Goal: Transaction & Acquisition: Book appointment/travel/reservation

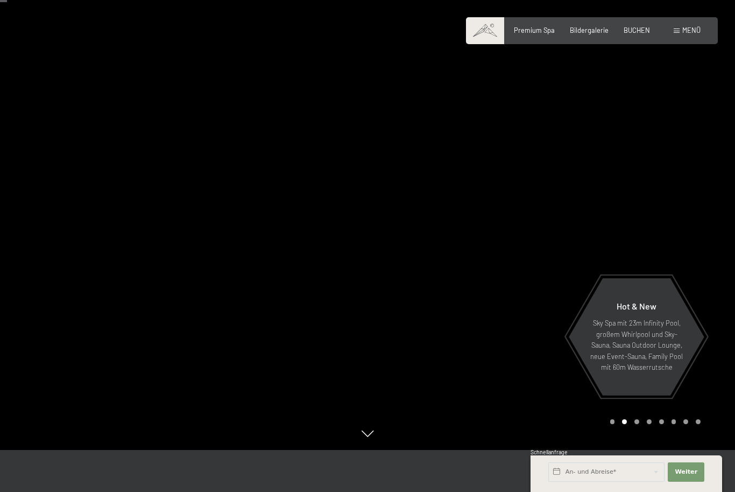
scroll to position [43, 0]
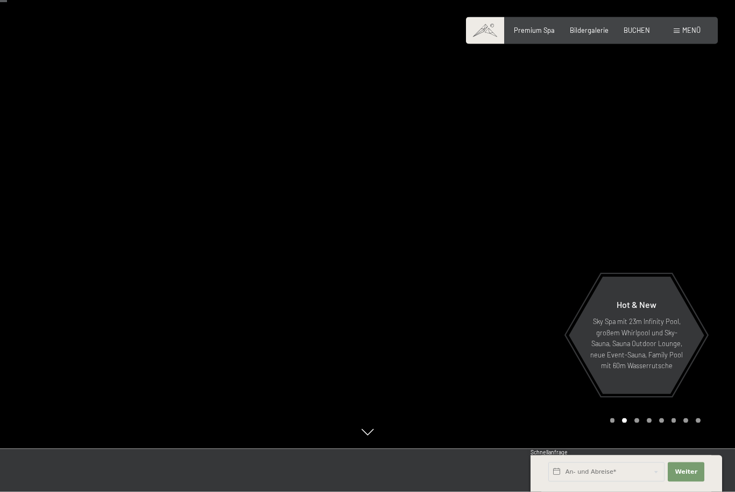
click at [643, 449] on div at bounding box center [552, 203] width 368 height 492
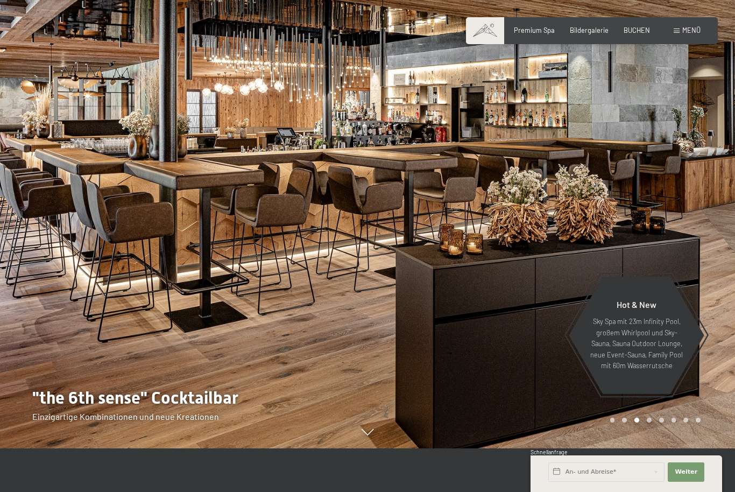
click at [655, 423] on div "Carousel Pagination" at bounding box center [654, 420] width 94 height 5
click at [646, 448] on div at bounding box center [552, 202] width 368 height 492
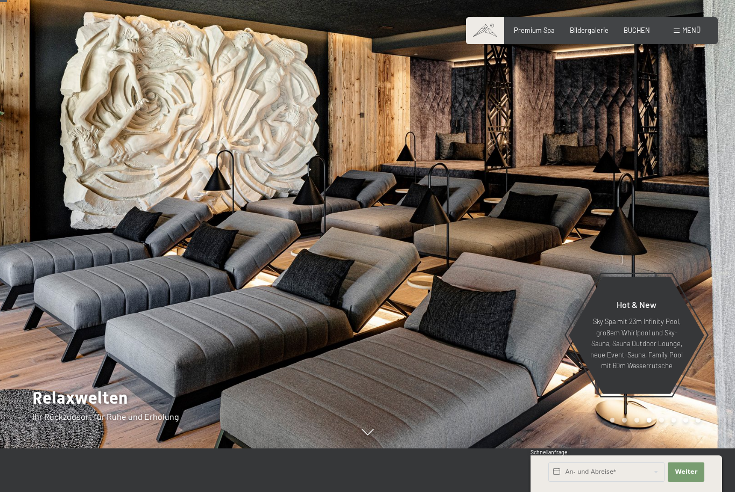
click at [657, 423] on div "Carousel Pagination" at bounding box center [654, 420] width 94 height 5
click at [663, 423] on div "Carousel Page 5" at bounding box center [661, 420] width 5 height 5
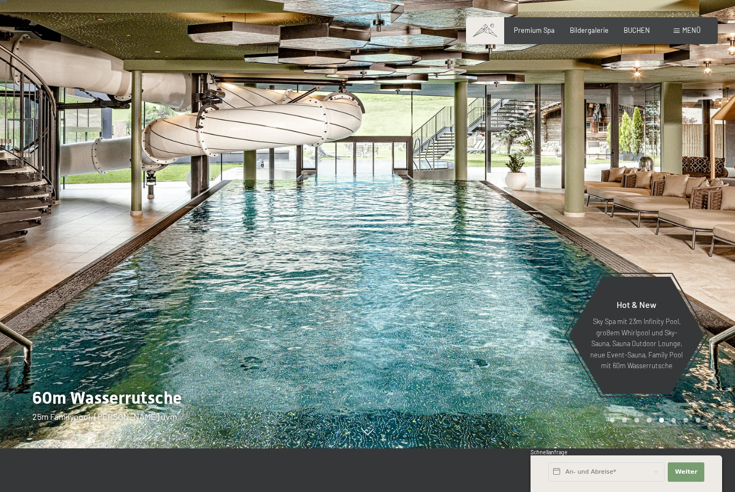
click at [676, 423] on div "Carousel Page 6" at bounding box center [674, 420] width 5 height 5
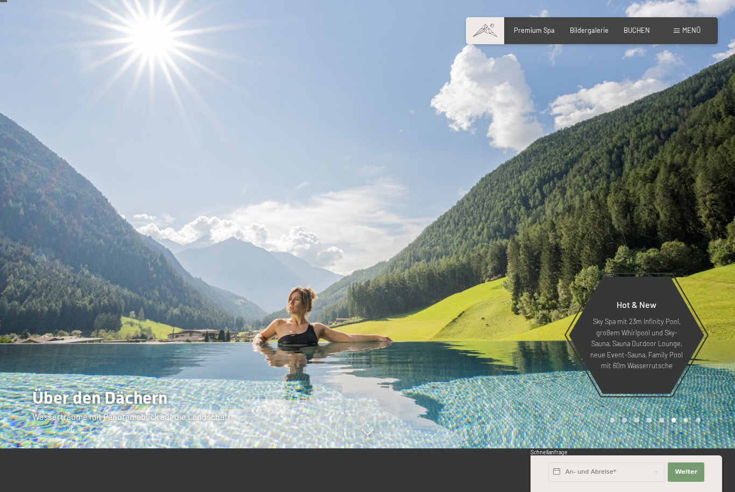
click at [688, 423] on div "Carousel Page 7" at bounding box center [686, 420] width 5 height 5
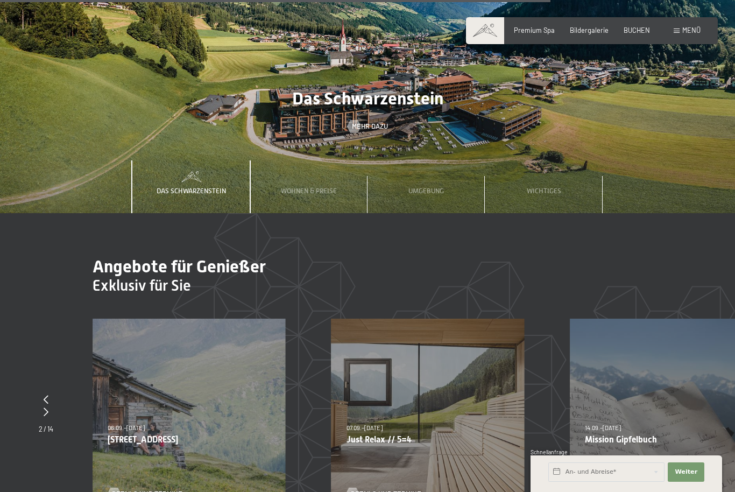
scroll to position [3082, 0]
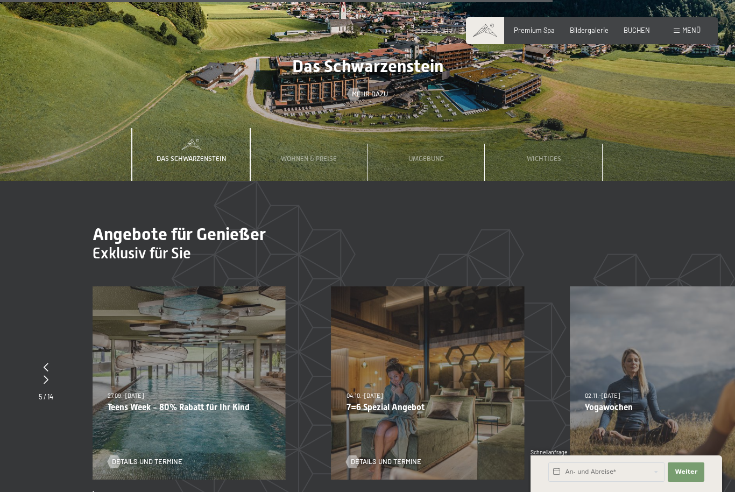
click at [176, 402] on p "Teens Week - 80% Rabatt für Ihr Kind" at bounding box center [189, 407] width 163 height 10
click at [144, 457] on span "Details und Termine" at bounding box center [158, 462] width 71 height 10
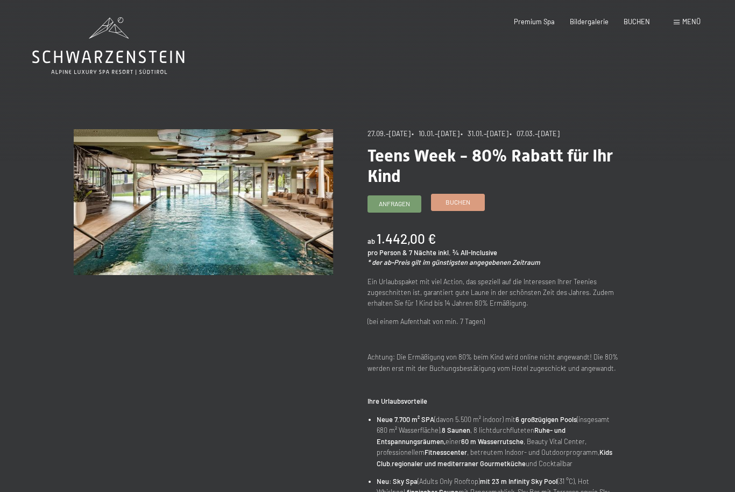
click at [454, 201] on span "Buchen" at bounding box center [458, 202] width 25 height 9
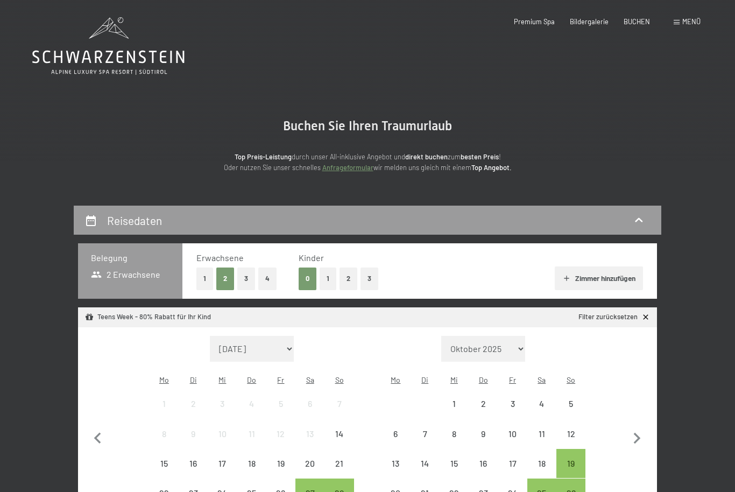
click at [576, 278] on button "Zimmer hinzufügen" at bounding box center [599, 278] width 88 height 24
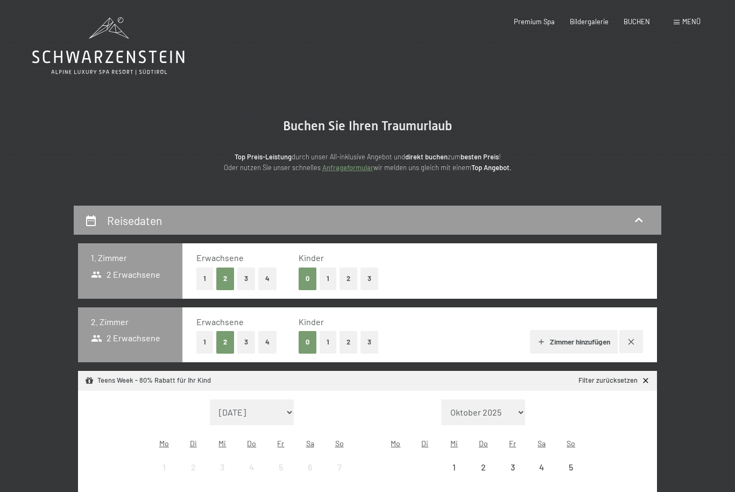
click at [208, 343] on button "1" at bounding box center [204, 342] width 17 height 22
click at [369, 344] on button "3" at bounding box center [370, 342] width 18 height 22
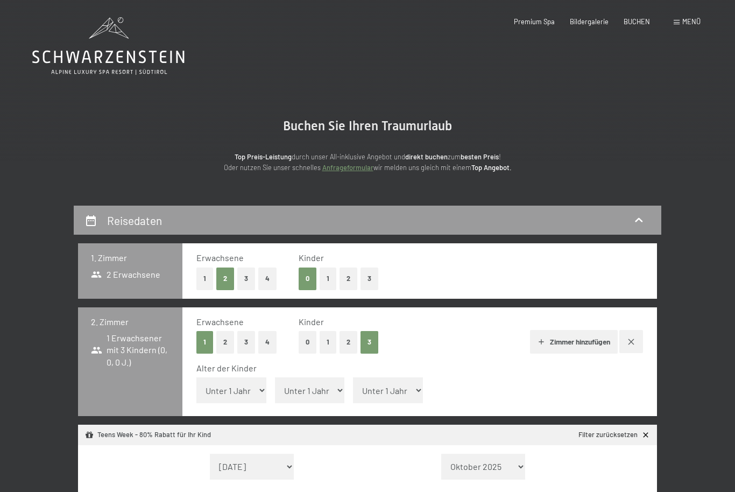
click at [204, 279] on button "1" at bounding box center [204, 279] width 17 height 22
click at [332, 277] on button "1" at bounding box center [328, 279] width 17 height 22
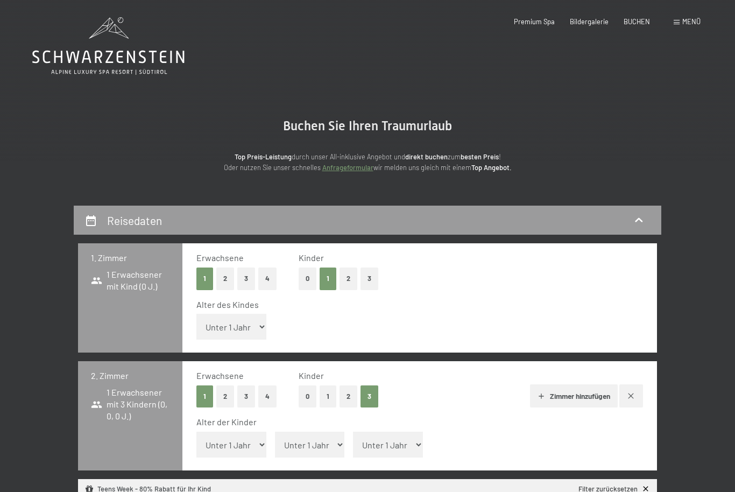
select select "8"
select select "12"
select select "14"
select select "16"
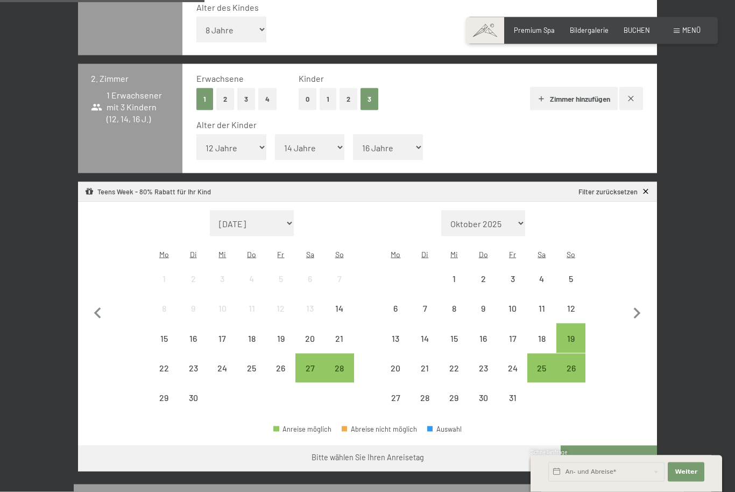
scroll to position [300, 0]
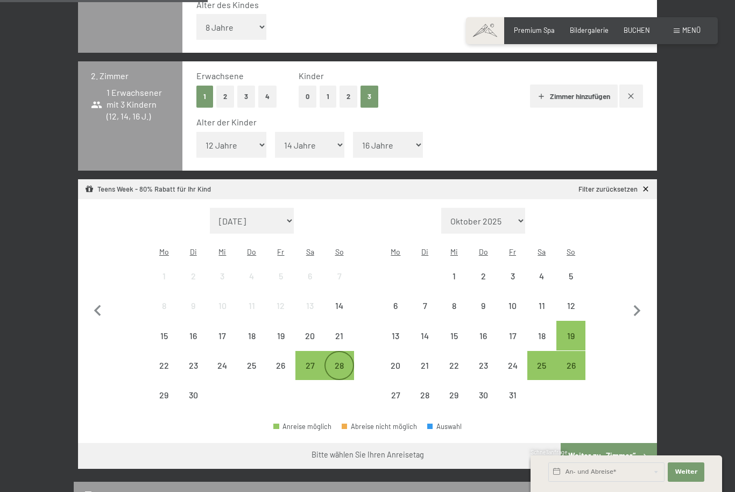
click at [338, 361] on div "28" at bounding box center [339, 374] width 27 height 27
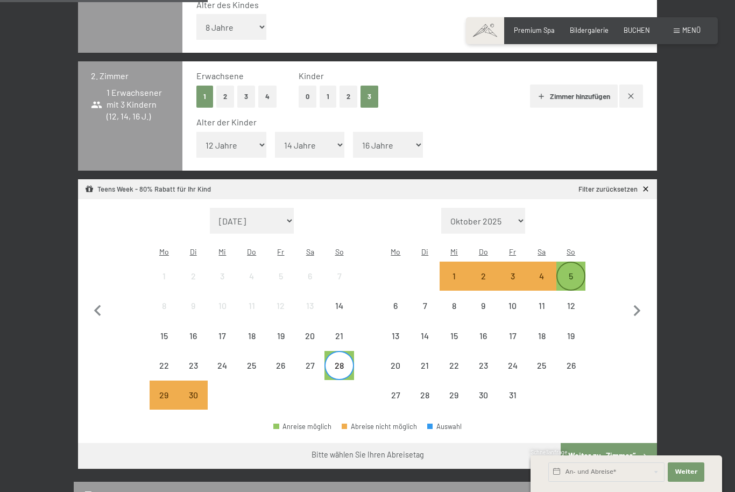
click at [575, 272] on div "5" at bounding box center [571, 285] width 27 height 27
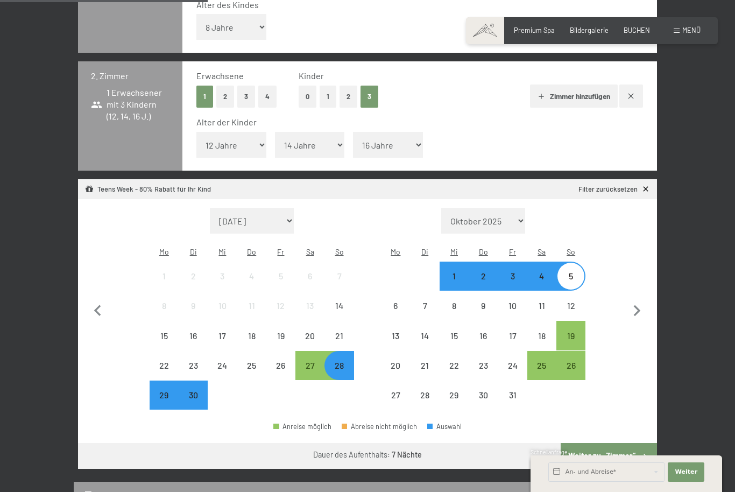
click at [603, 443] on button "Weiter zu „Zimmer“" at bounding box center [609, 456] width 96 height 26
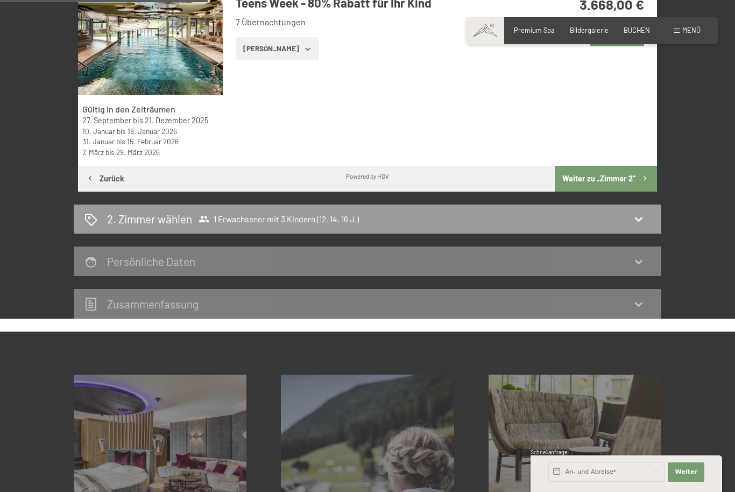
scroll to position [205, 0]
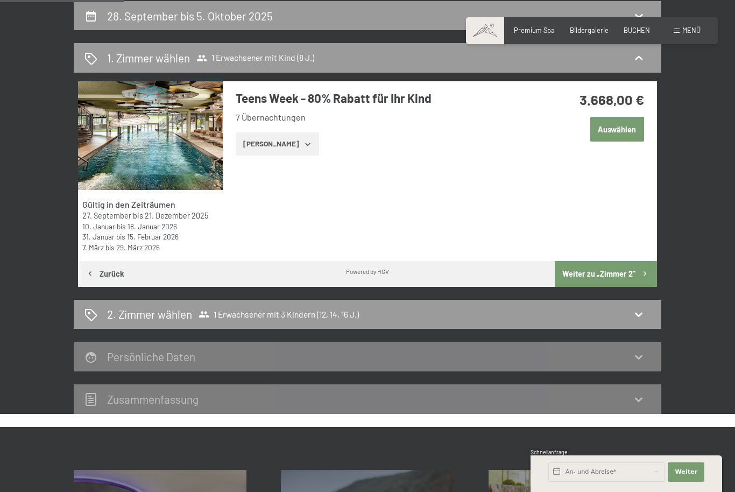
click at [605, 278] on button "Weiter zu „Zimmer 2“" at bounding box center [606, 274] width 102 height 26
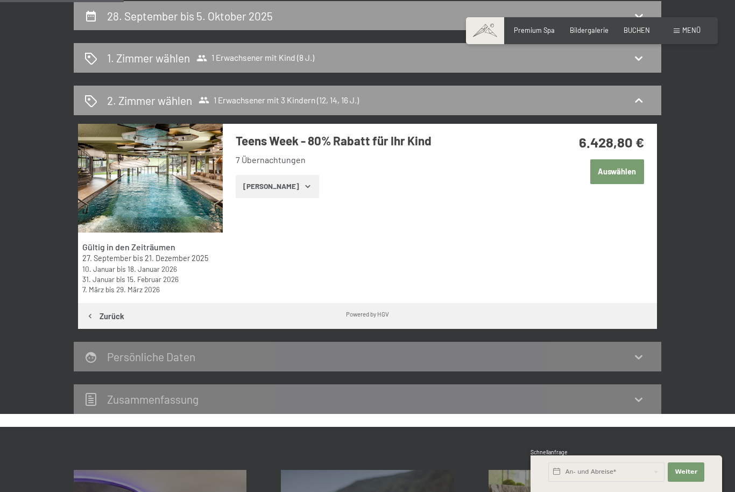
click at [620, 180] on button "Auswählen" at bounding box center [618, 171] width 54 height 25
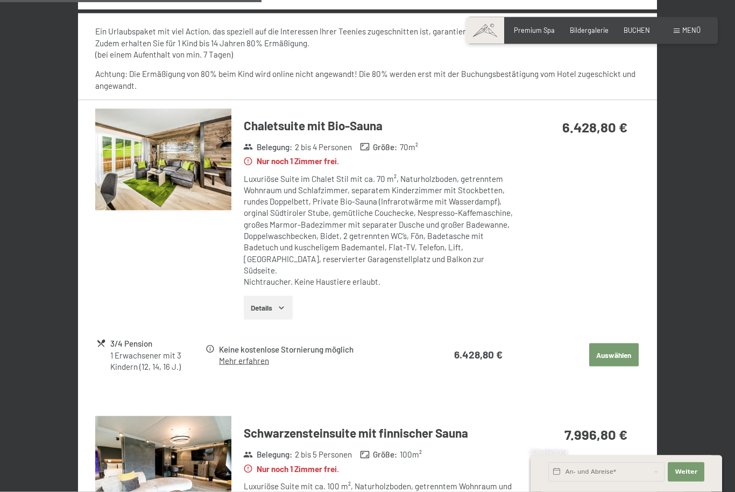
scroll to position [476, 0]
